Goal: Information Seeking & Learning: Check status

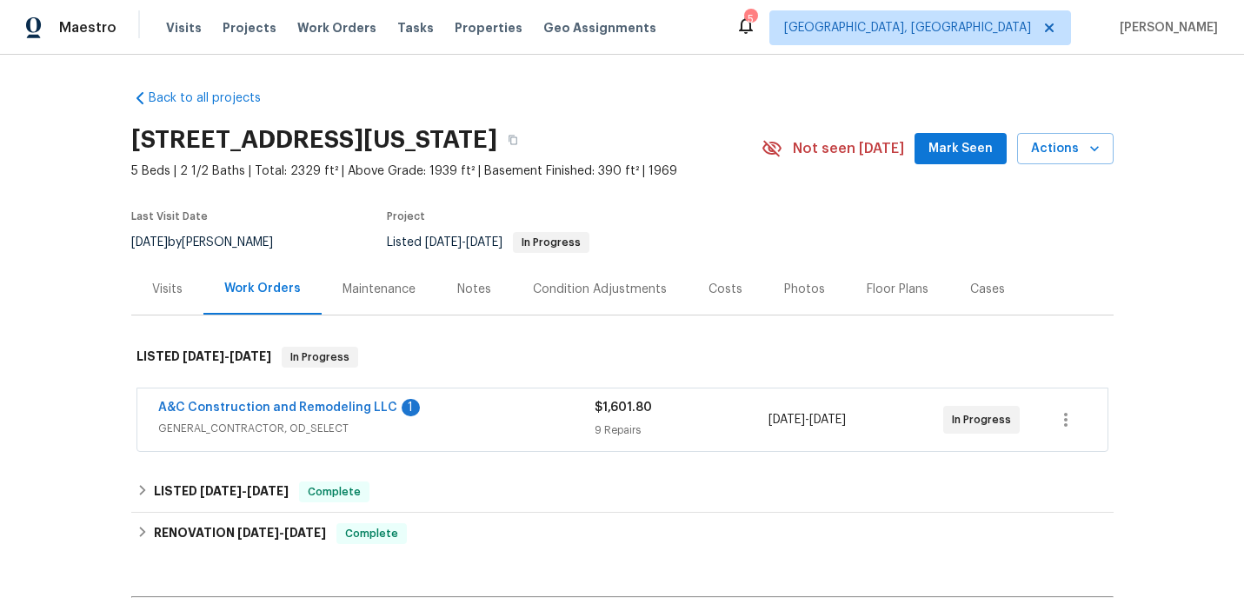
click at [168, 288] on div "Visits" at bounding box center [167, 289] width 30 height 17
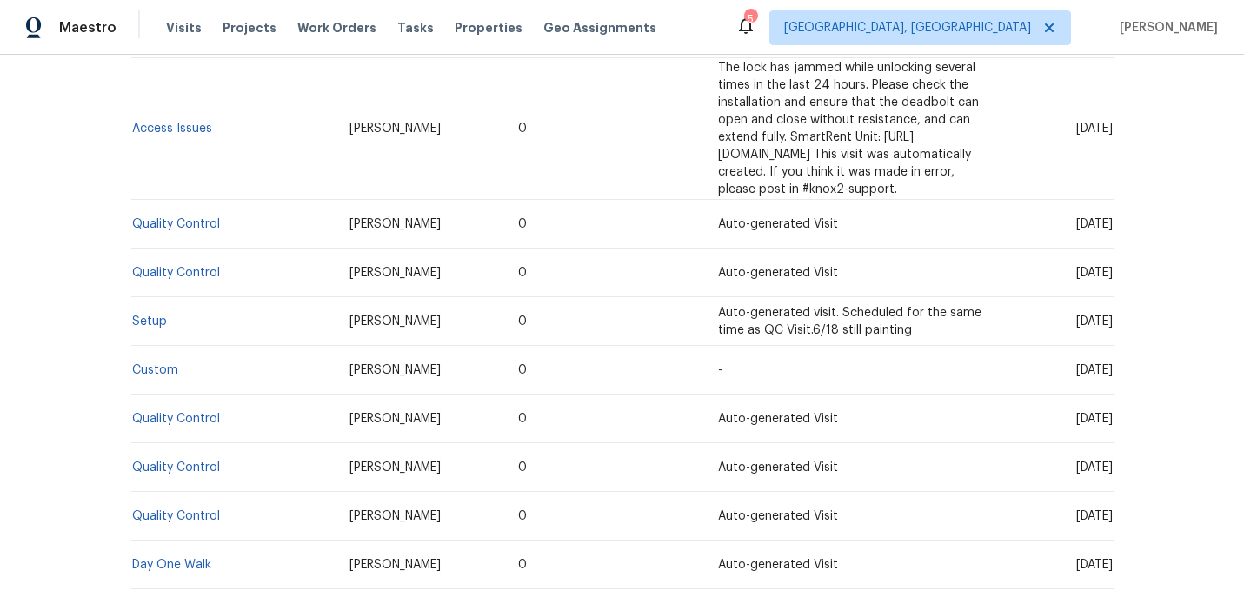
scroll to position [889, 0]
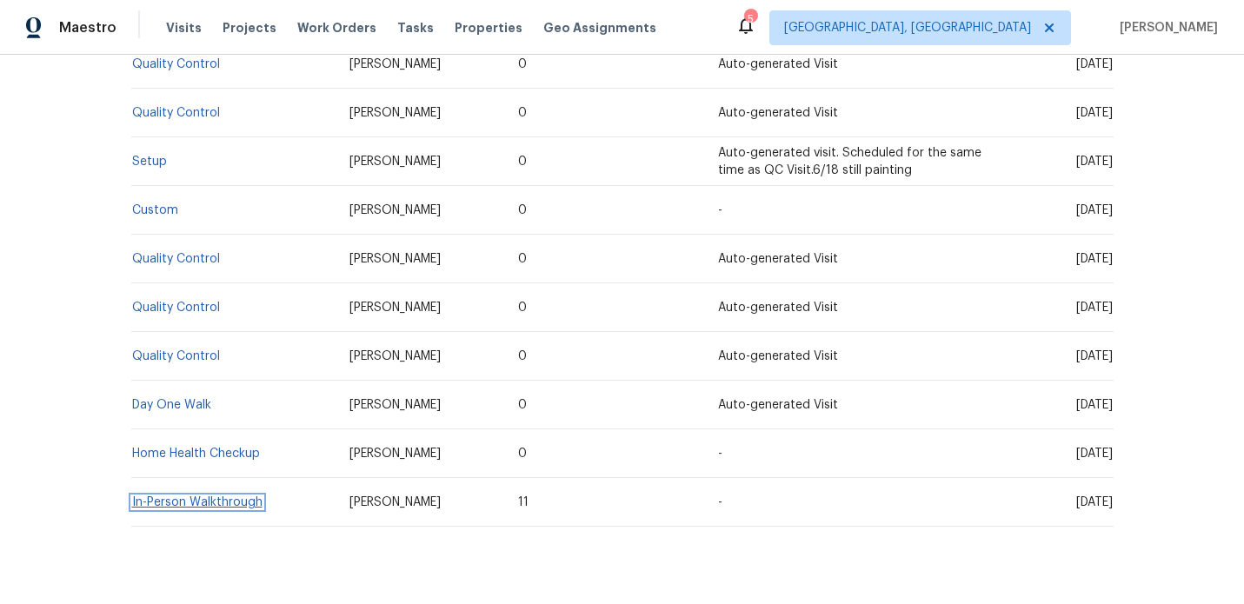
click at [208, 496] on link "In-Person Walkthrough" at bounding box center [197, 502] width 130 height 12
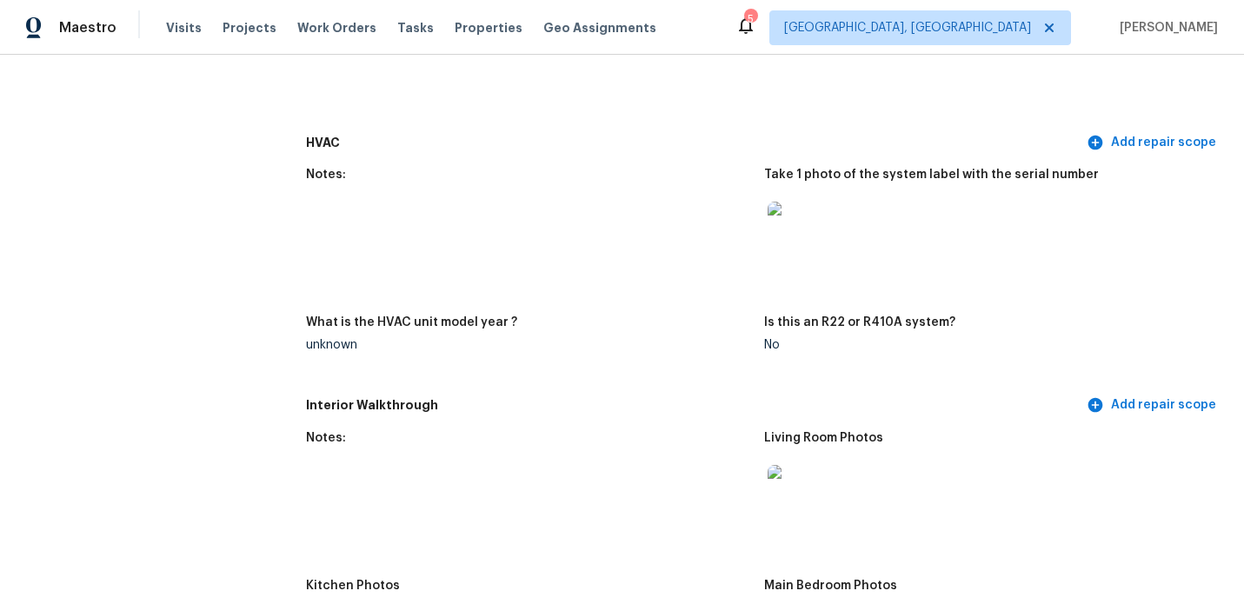
scroll to position [1534, 0]
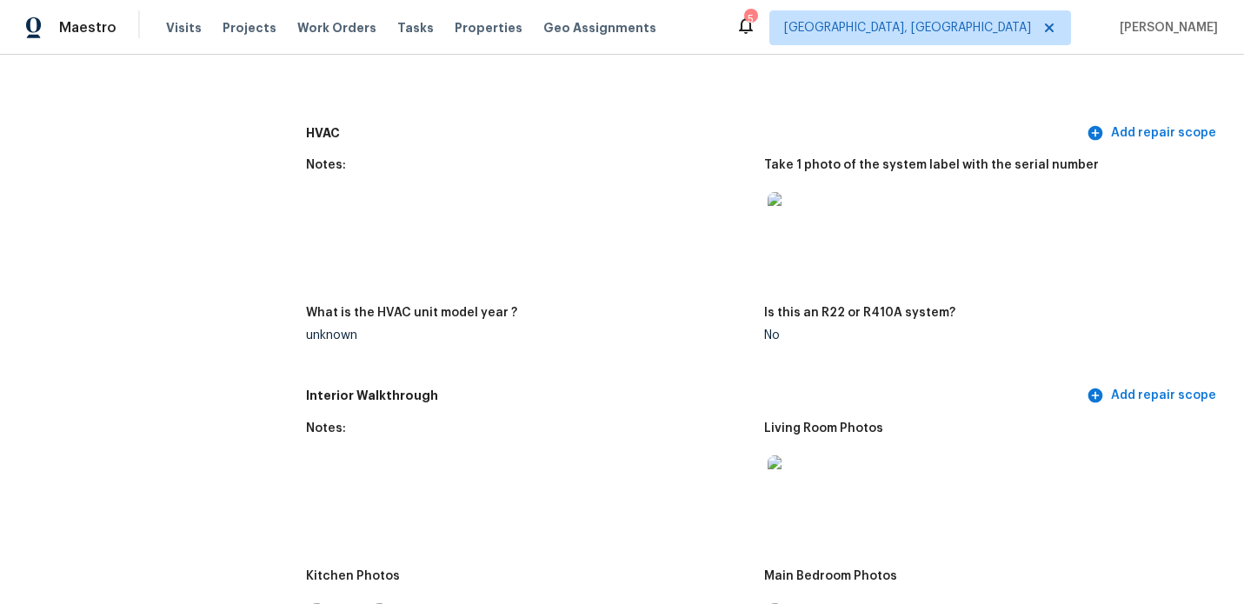
click at [791, 197] on img at bounding box center [796, 220] width 56 height 56
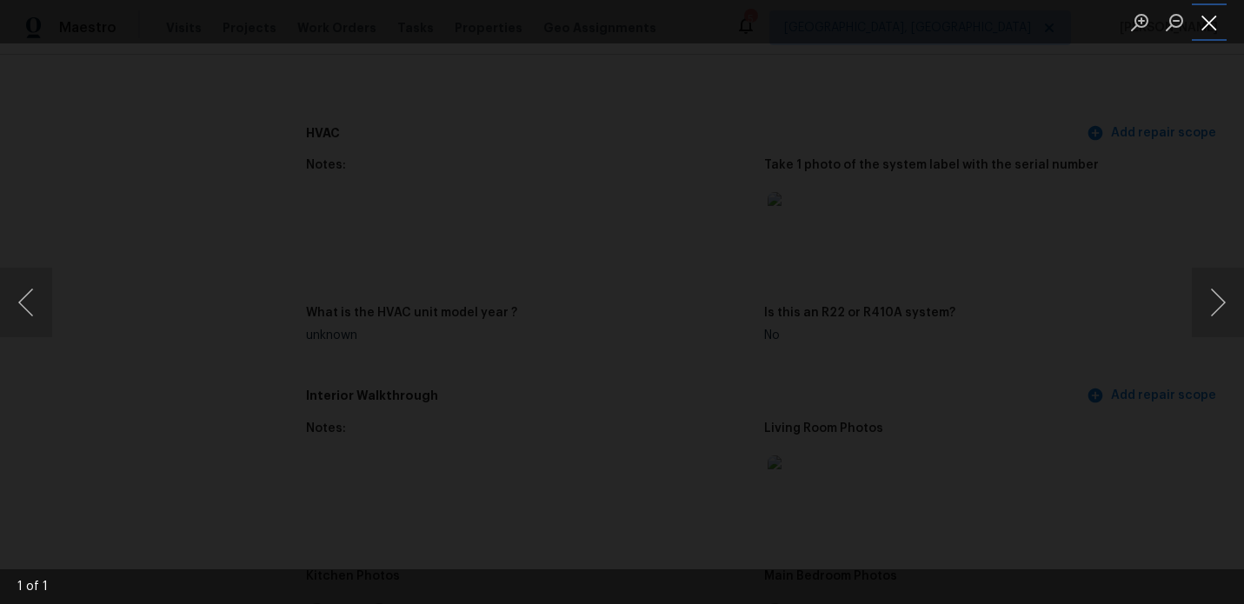
click at [1219, 30] on button "Close lightbox" at bounding box center [1209, 22] width 35 height 30
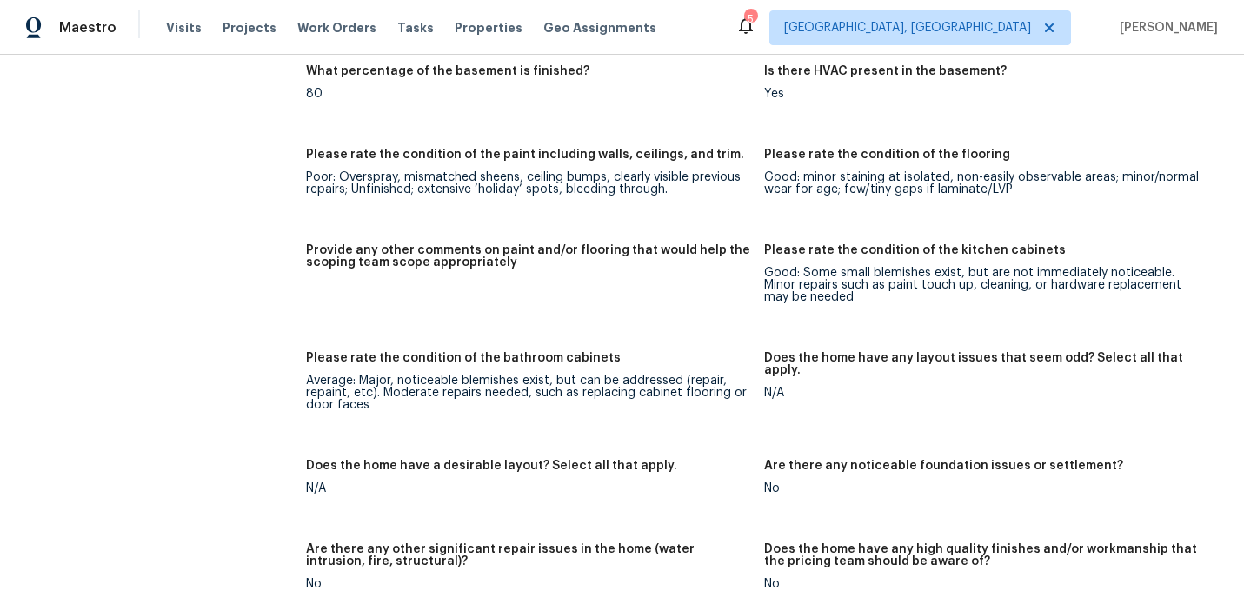
scroll to position [2512, 0]
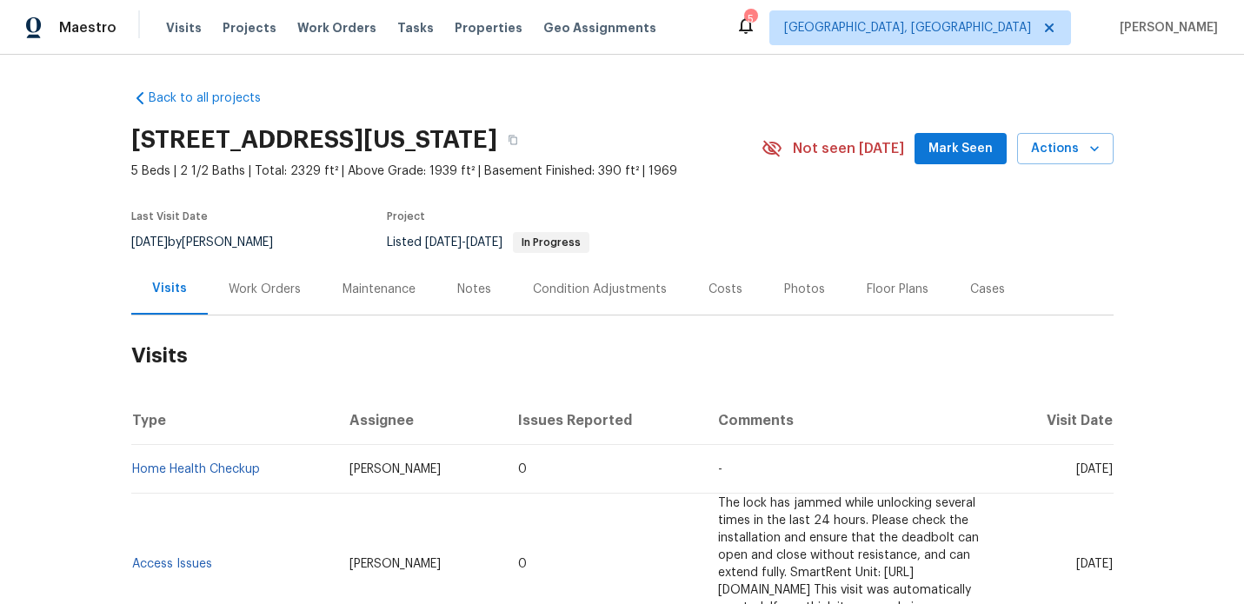
scroll to position [889, 0]
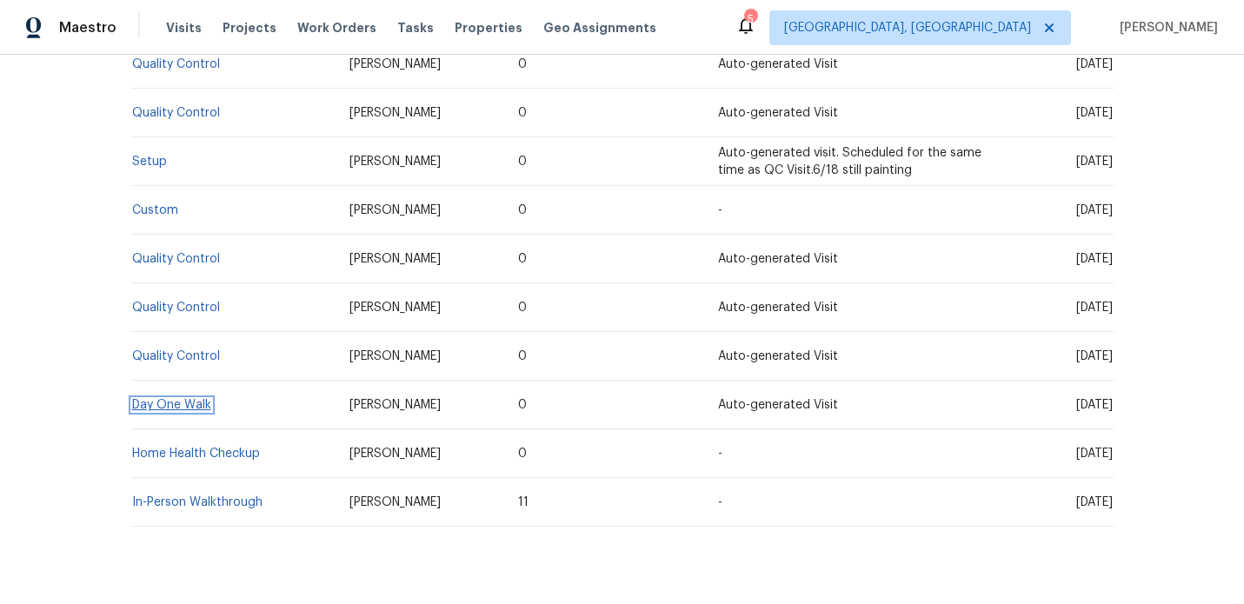
click at [182, 399] on link "Day One Walk" at bounding box center [171, 405] width 79 height 12
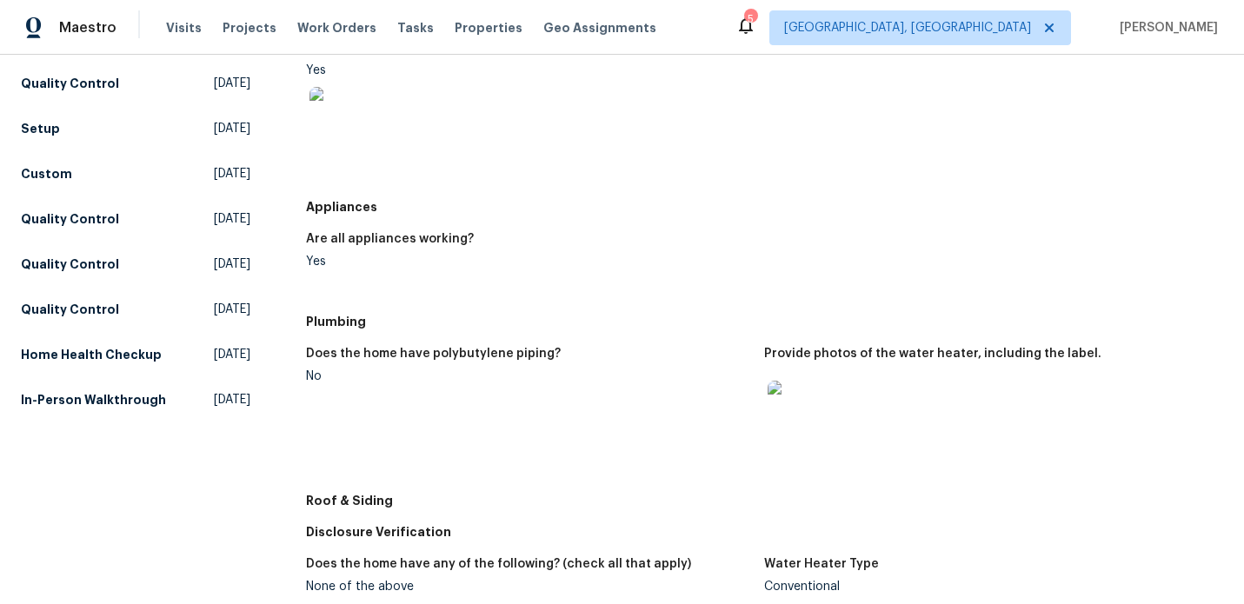
scroll to position [534, 0]
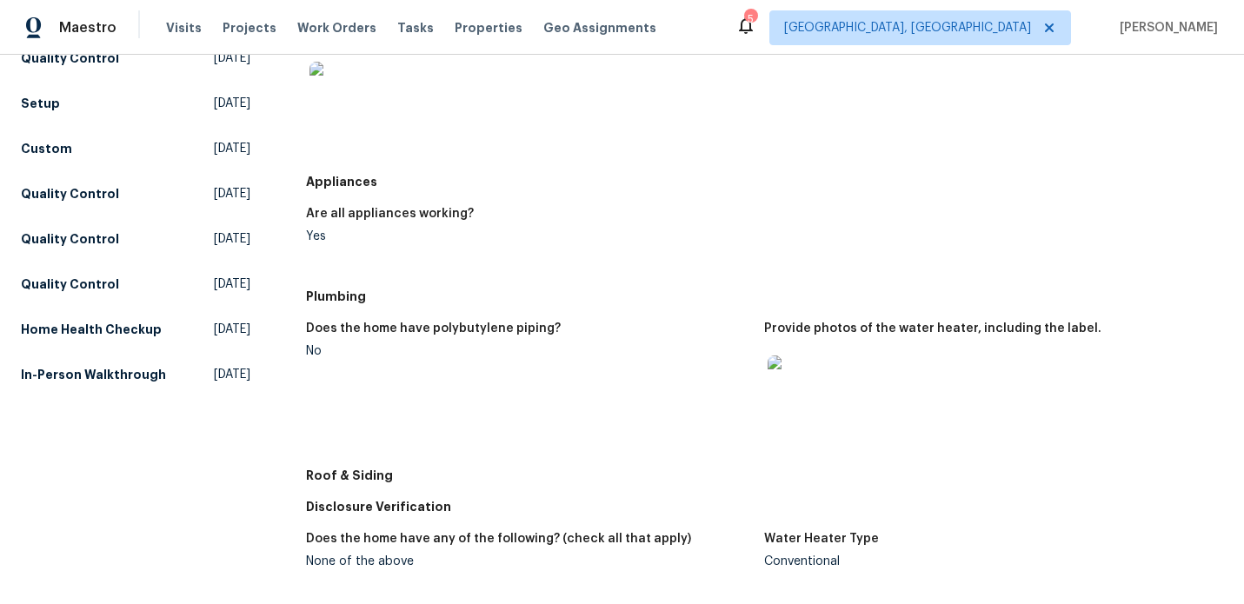
click at [788, 376] on img at bounding box center [796, 384] width 56 height 56
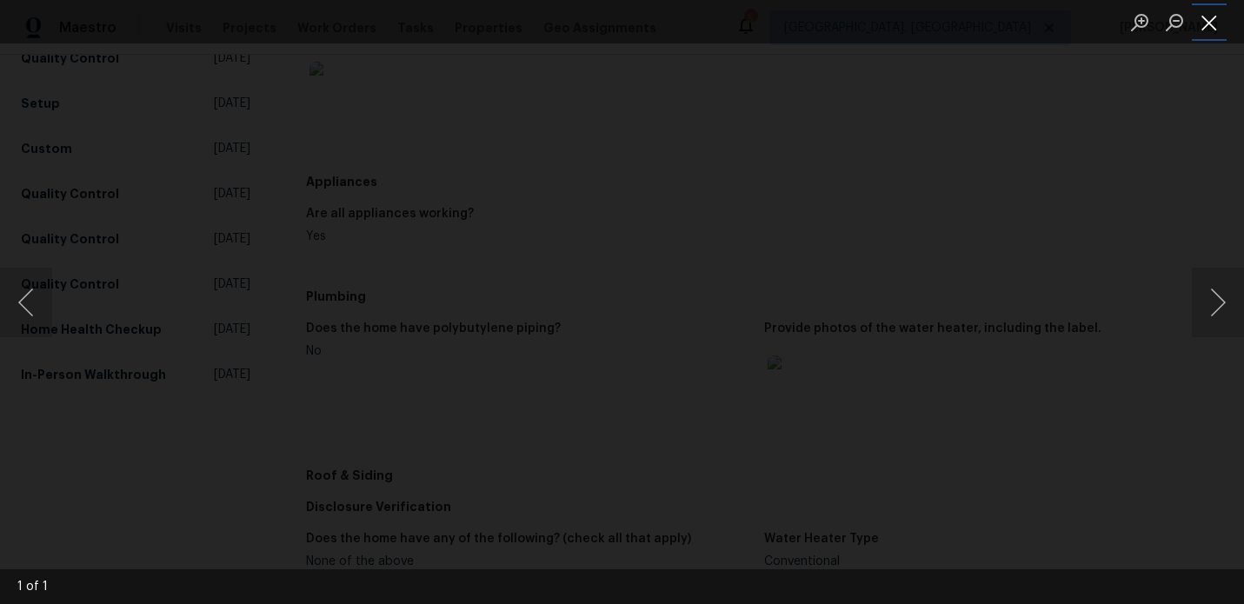
click at [1209, 22] on button "Close lightbox" at bounding box center [1209, 22] width 35 height 30
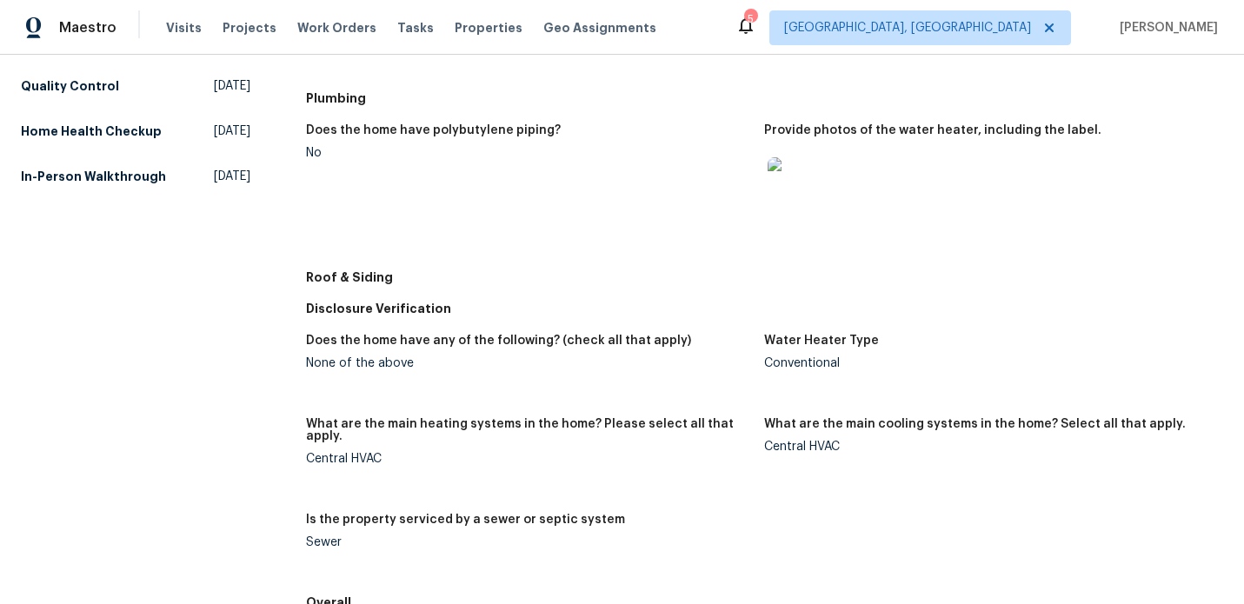
scroll to position [707, 0]
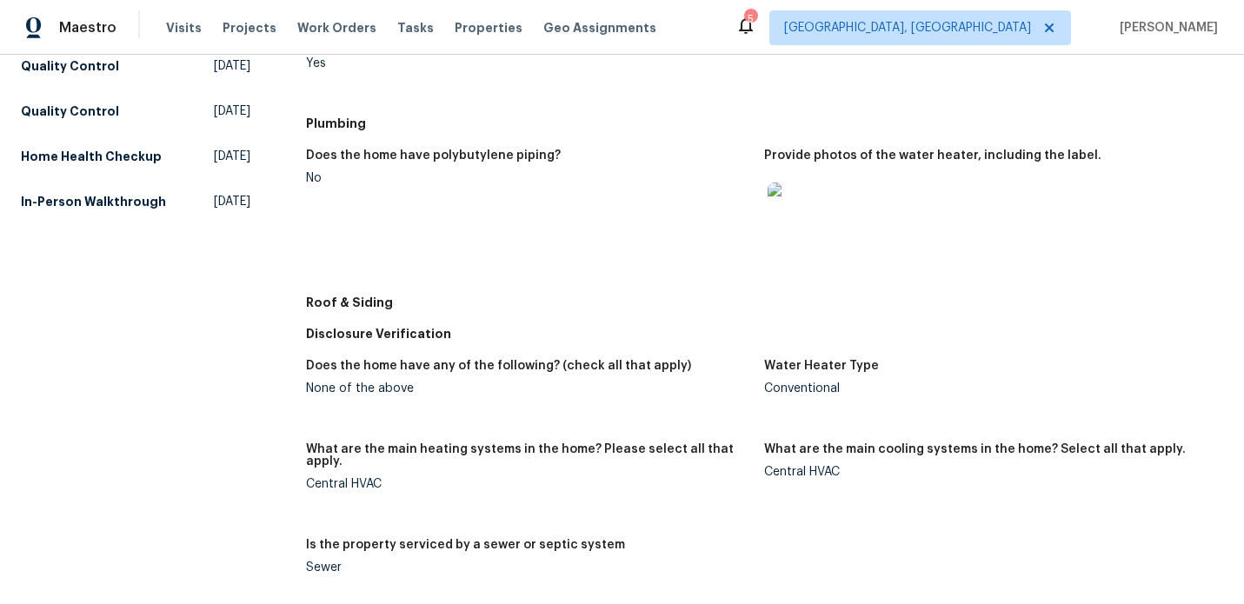
click at [819, 207] on img at bounding box center [796, 211] width 56 height 56
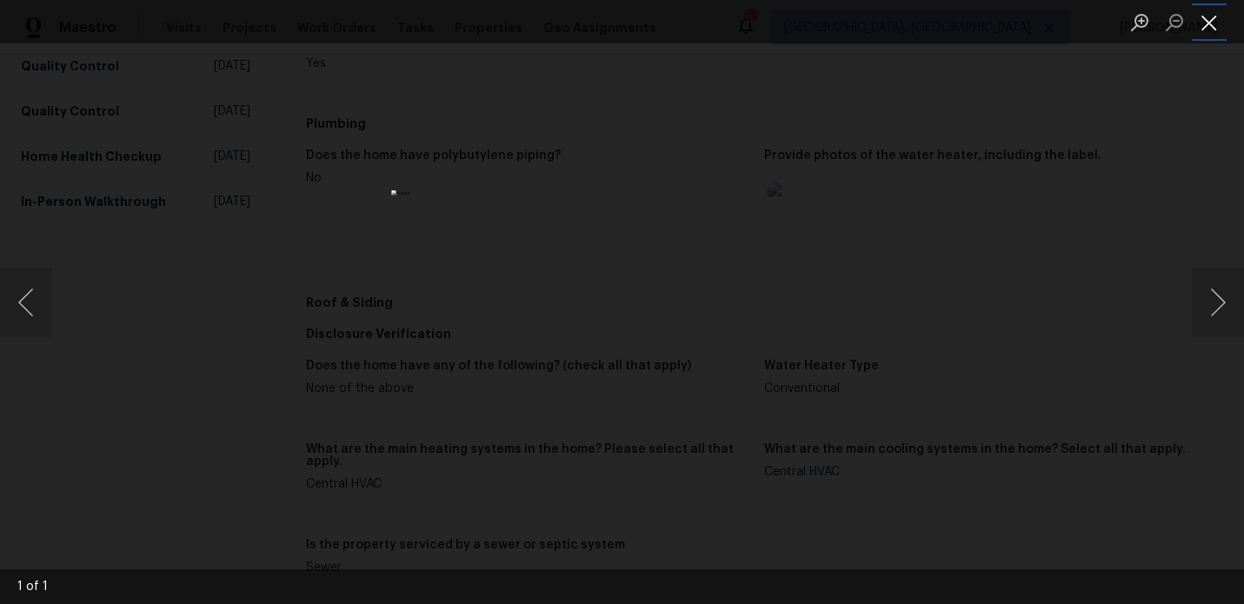
click at [1221, 30] on button "Close lightbox" at bounding box center [1209, 22] width 35 height 30
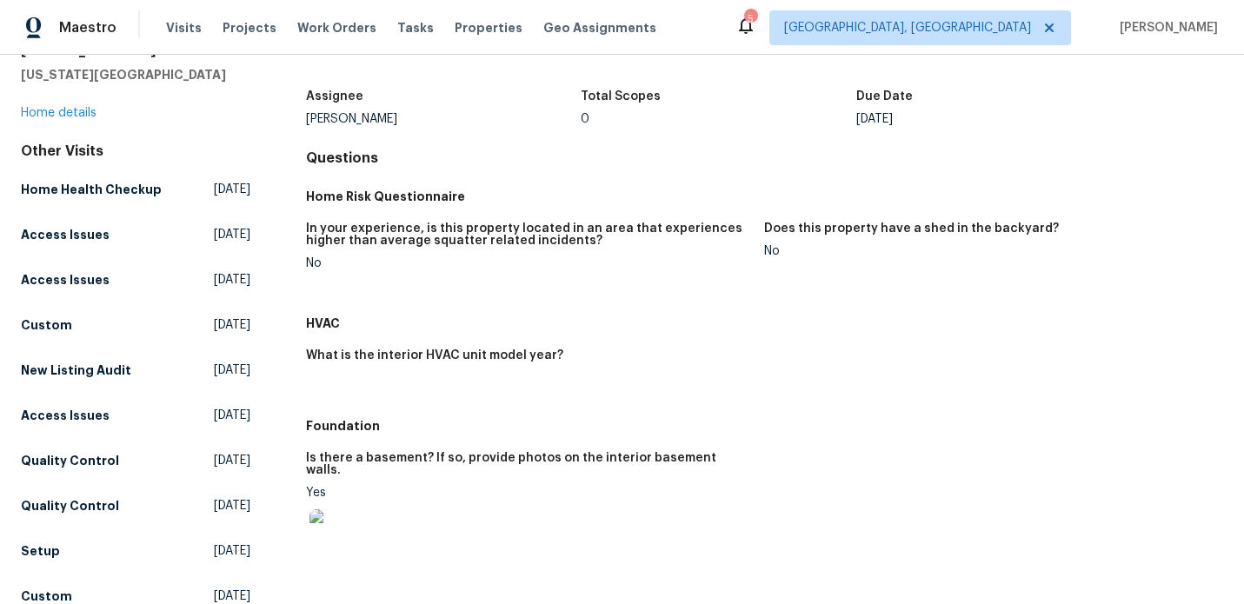
scroll to position [0, 0]
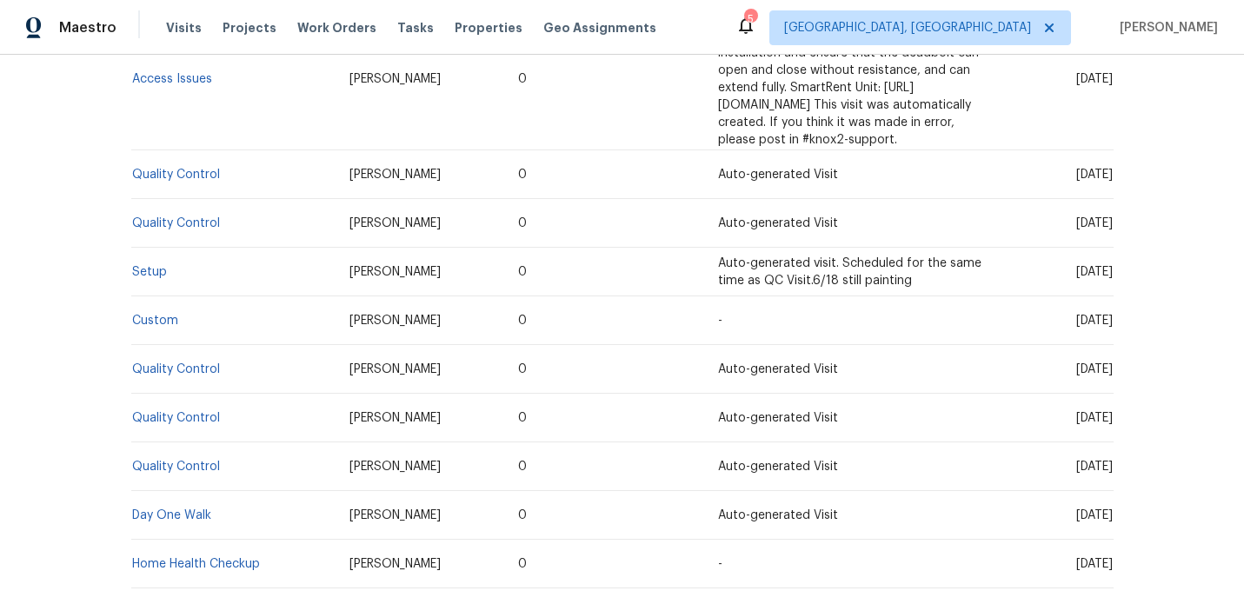
scroll to position [778, 0]
click at [150, 267] on link "Setup" at bounding box center [149, 273] width 35 height 12
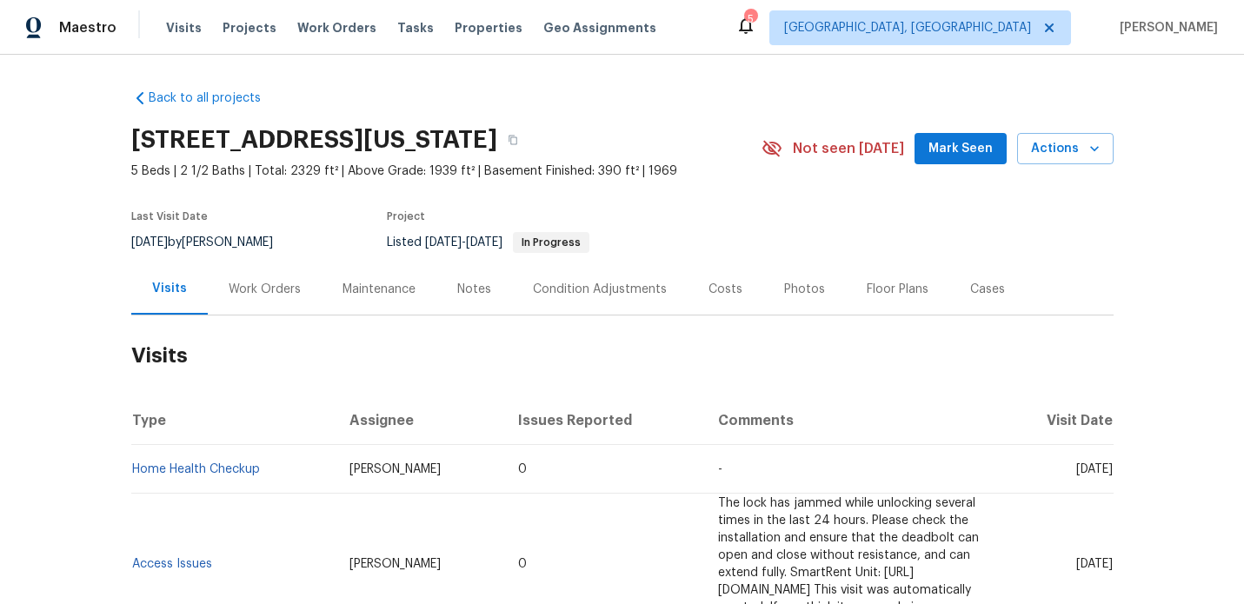
click at [263, 277] on div "Work Orders" at bounding box center [265, 288] width 114 height 51
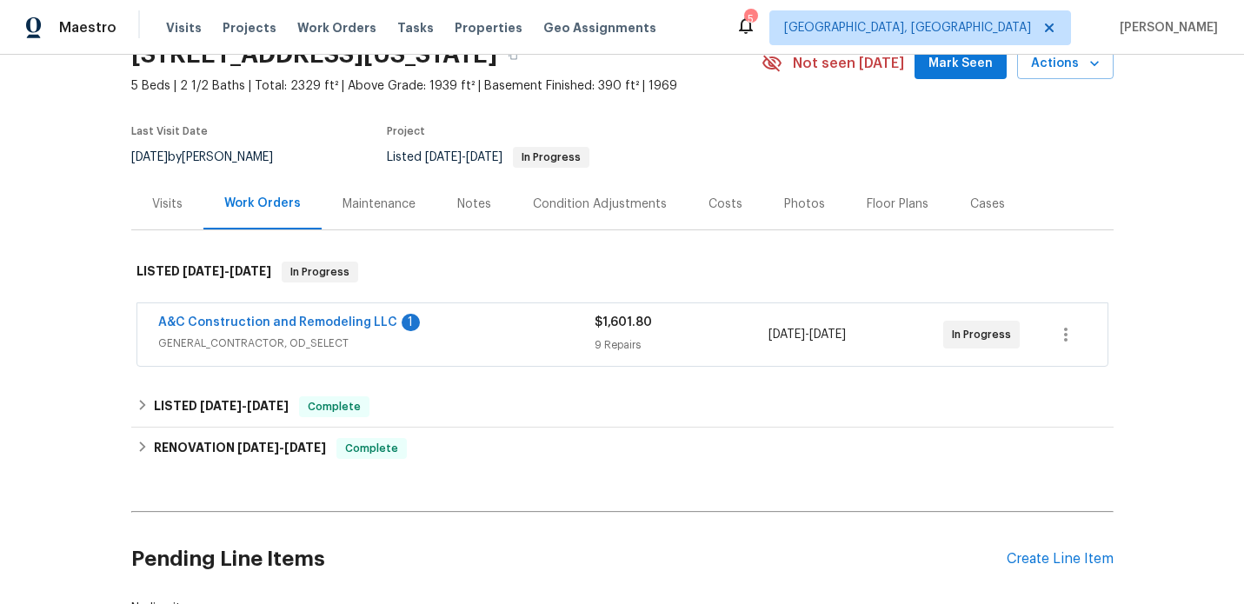
scroll to position [106, 0]
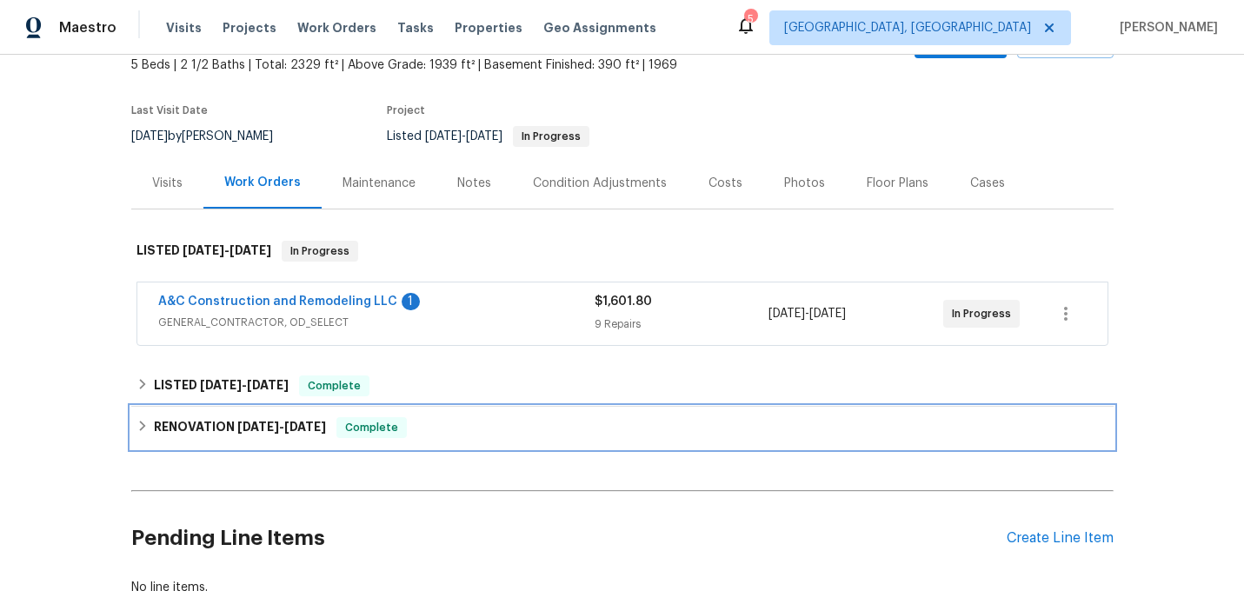
click at [219, 422] on h6 "RENOVATION [DATE] - [DATE]" at bounding box center [240, 427] width 172 height 21
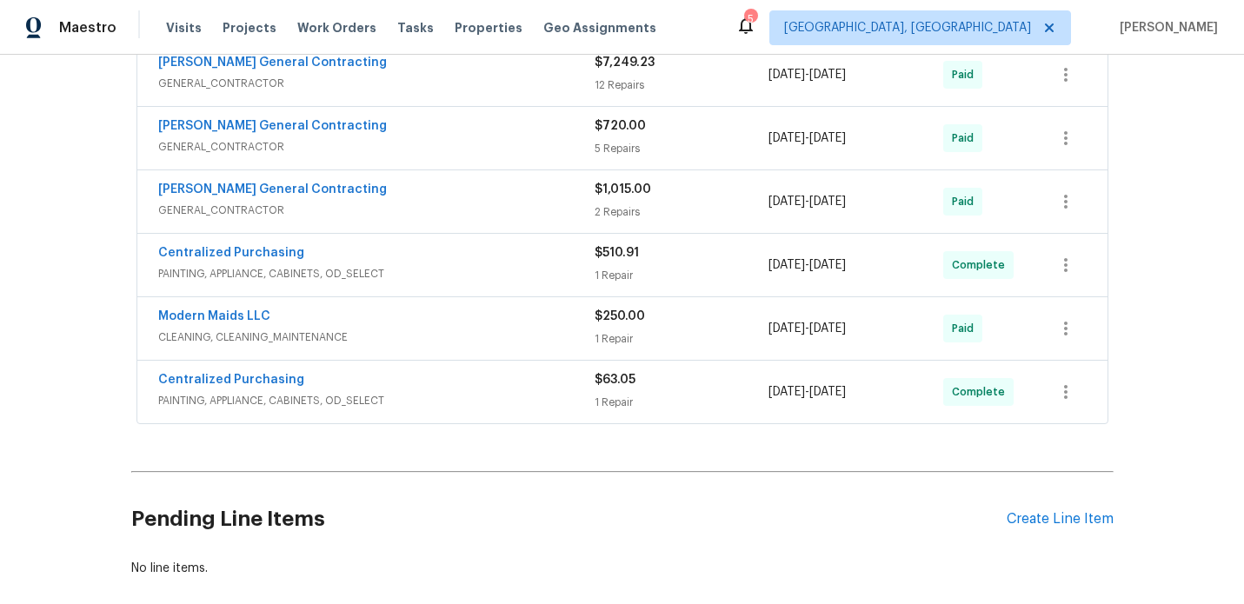
scroll to position [671, 0]
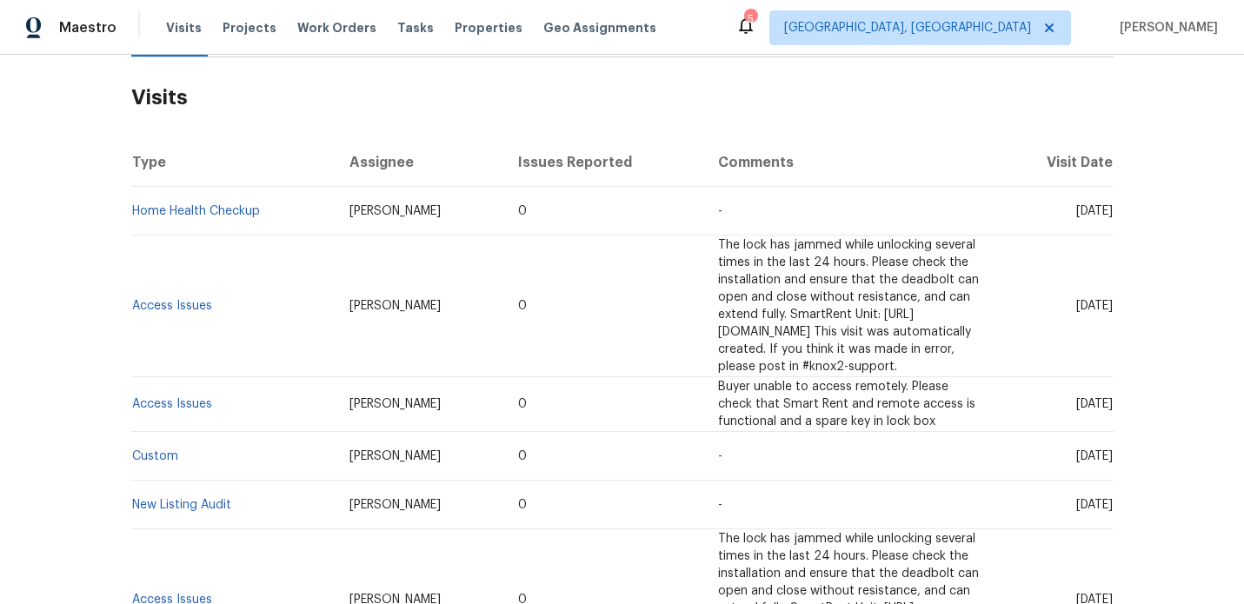
scroll to position [266, 0]
